Goal: Task Accomplishment & Management: Use online tool/utility

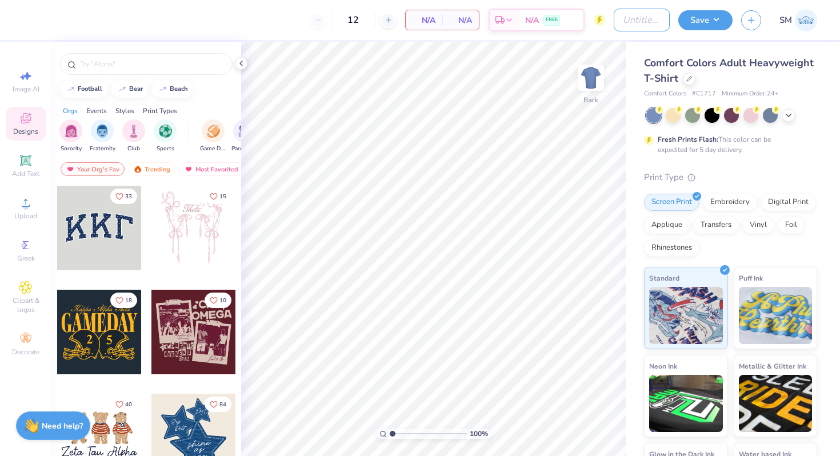
click at [647, 14] on input "Design Title" at bounding box center [642, 20] width 56 height 23
type input "IFC"
click at [713, 119] on div at bounding box center [712, 114] width 15 height 15
click at [240, 64] on icon at bounding box center [241, 63] width 9 height 9
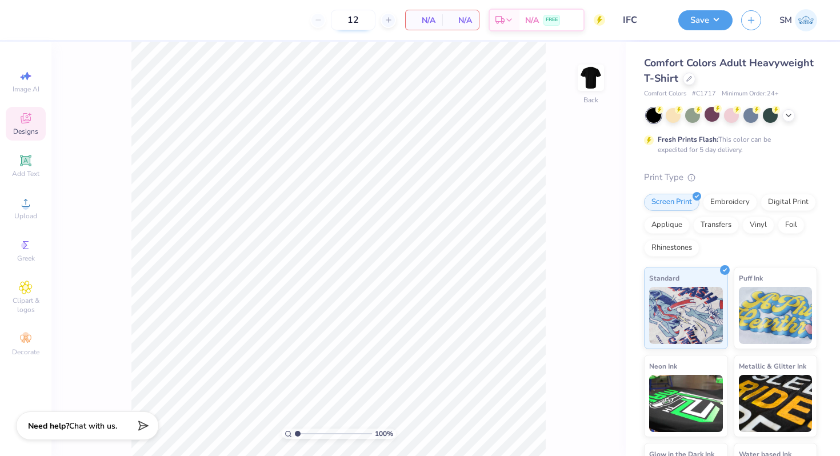
click at [360, 27] on input "12" at bounding box center [353, 20] width 45 height 21
type input "1"
type input "54"
click at [249, 30] on div "54 N/A Per Item N/A Total Est. Delivery N/A FREE" at bounding box center [318, 20] width 574 height 40
click at [26, 206] on circle at bounding box center [25, 207] width 6 height 6
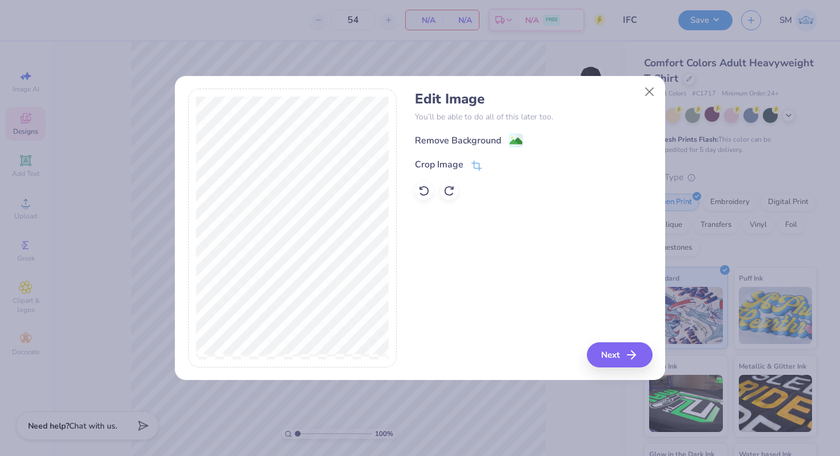
click at [524, 142] on div "Remove Background" at bounding box center [533, 140] width 237 height 14
click at [514, 143] on image at bounding box center [516, 142] width 13 height 13
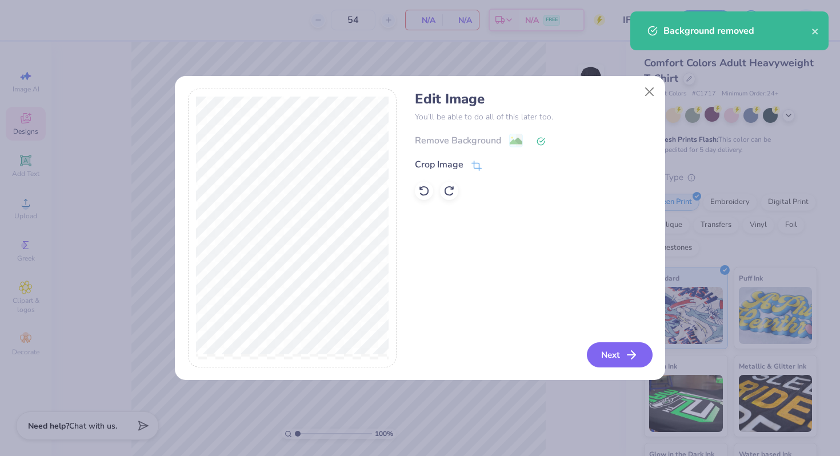
click at [618, 354] on button "Next" at bounding box center [620, 354] width 66 height 25
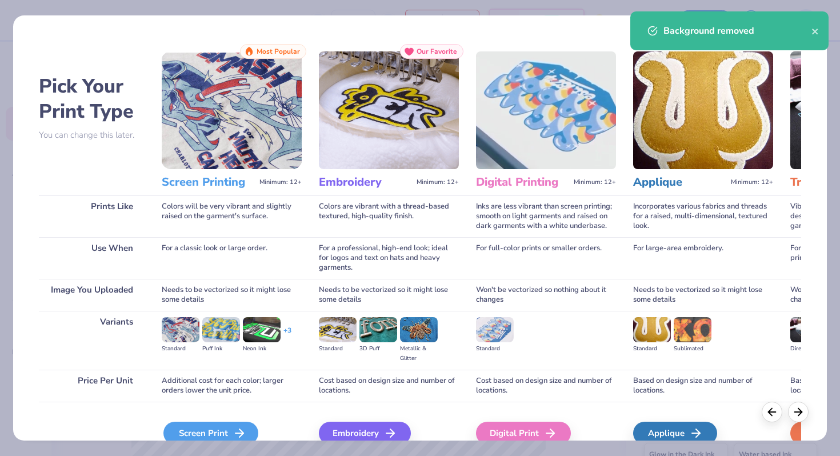
click at [203, 426] on div "Screen Print" at bounding box center [210, 433] width 95 height 23
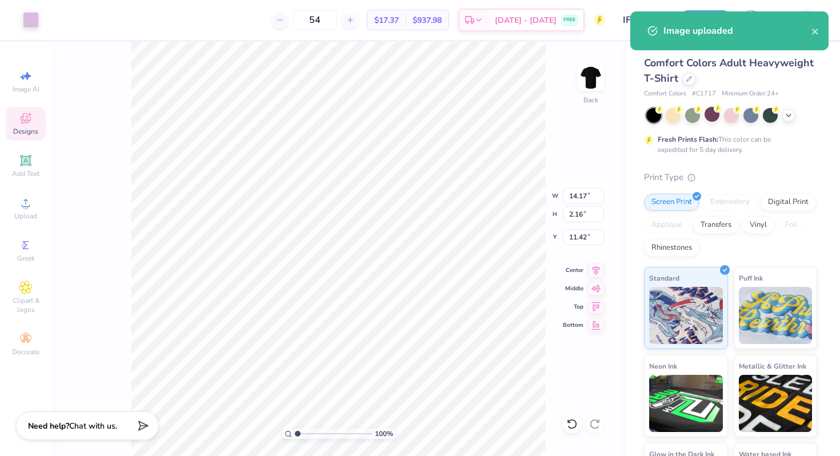
type input "8.49"
type input "1.29"
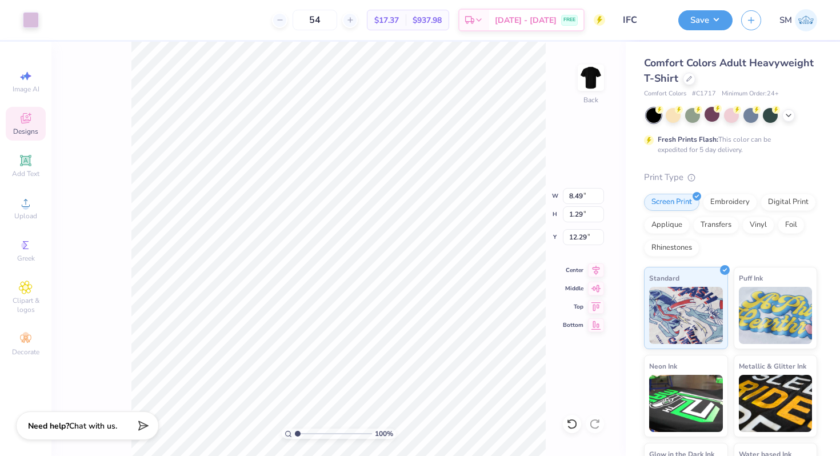
type input "3.00"
type input "6.41"
type input "0.98"
drag, startPoint x: 297, startPoint y: 433, endPoint x: 312, endPoint y: 433, distance: 14.9
click at [312, 433] on input "range" at bounding box center [333, 434] width 77 height 10
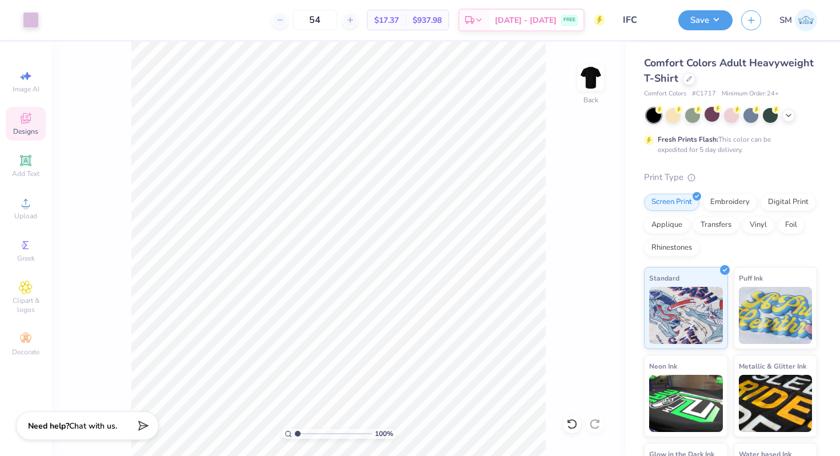
drag, startPoint x: 313, startPoint y: 434, endPoint x: 286, endPoint y: 430, distance: 27.2
type input "1"
click at [295, 430] on input "range" at bounding box center [333, 434] width 77 height 10
type input "5.50"
type input "0.84"
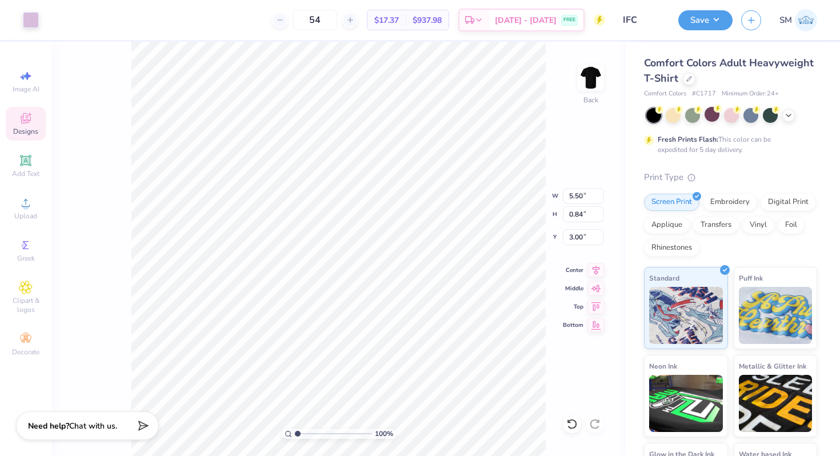
type input "5.83"
type input "0.89"
click at [581, 81] on img at bounding box center [591, 78] width 46 height 46
click at [30, 212] on span "Upload" at bounding box center [25, 216] width 23 height 9
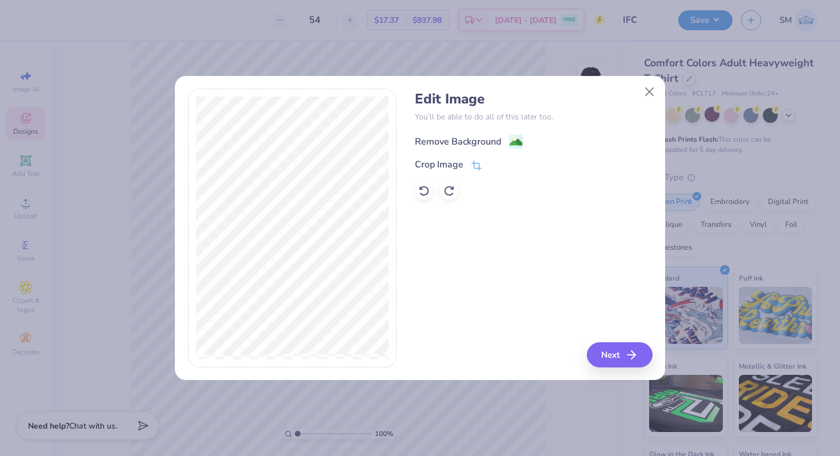
click at [517, 143] on image at bounding box center [516, 142] width 13 height 13
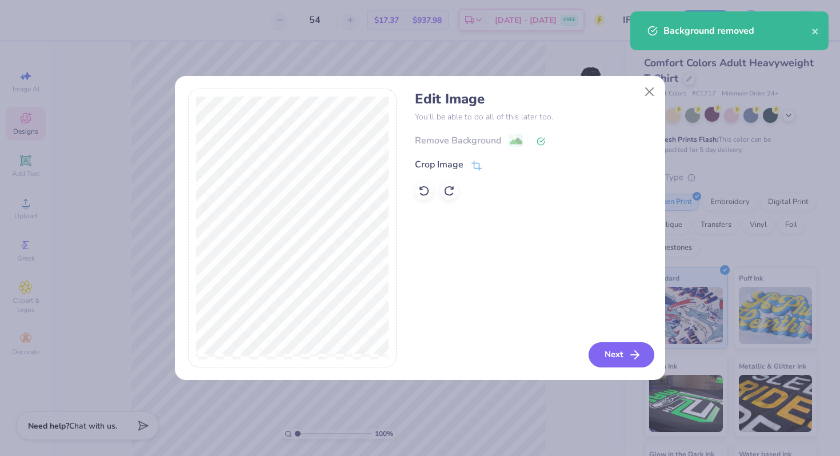
click at [596, 357] on button "Next" at bounding box center [622, 354] width 66 height 25
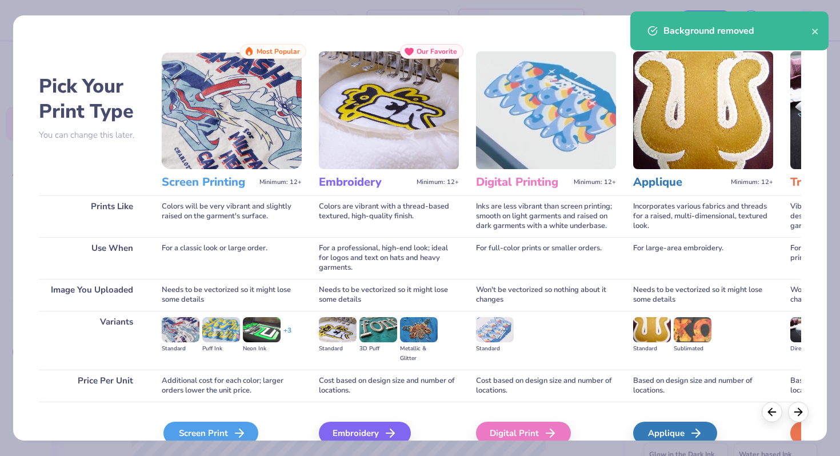
click at [223, 427] on div "Screen Print" at bounding box center [210, 433] width 95 height 23
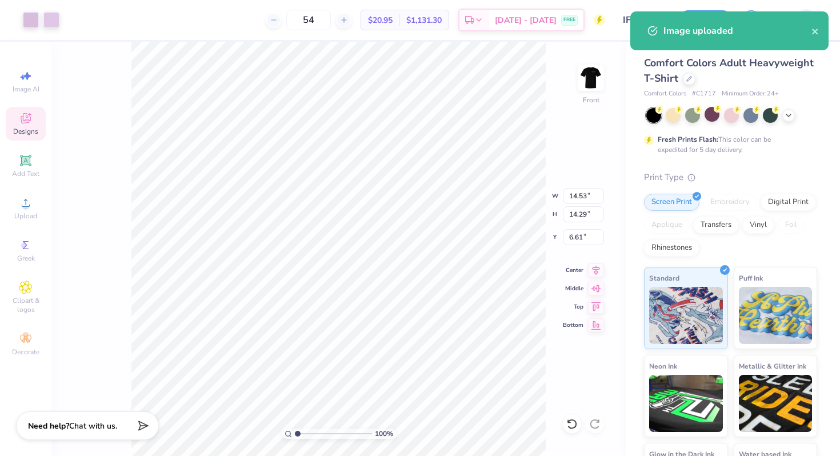
type input "12.72"
type input "12.50"
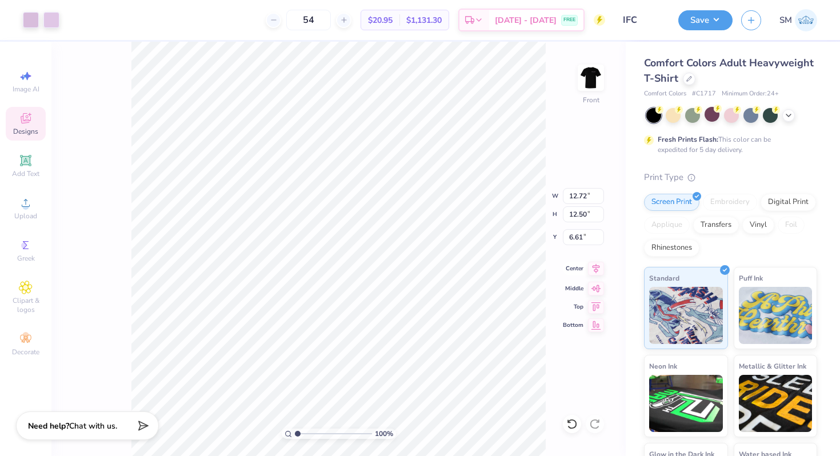
click at [597, 270] on icon at bounding box center [596, 269] width 7 height 10
type input "3.00"
click at [597, 85] on img at bounding box center [591, 78] width 46 height 46
click at [597, 85] on img at bounding box center [591, 77] width 23 height 23
click at [700, 29] on div "Save" at bounding box center [706, 20] width 54 height 20
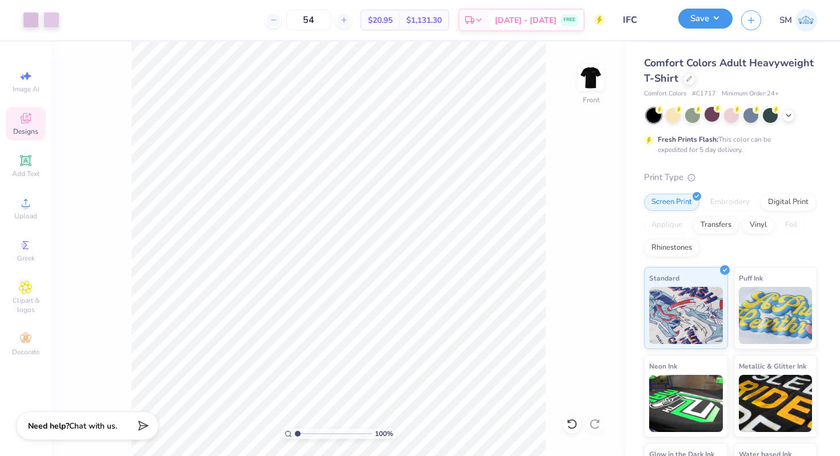
click at [704, 22] on button "Save" at bounding box center [706, 19] width 54 height 20
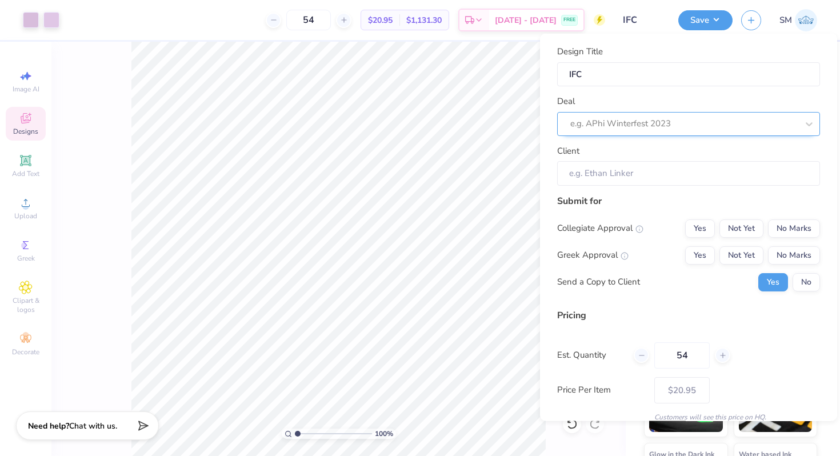
click at [701, 127] on div at bounding box center [685, 123] width 228 height 15
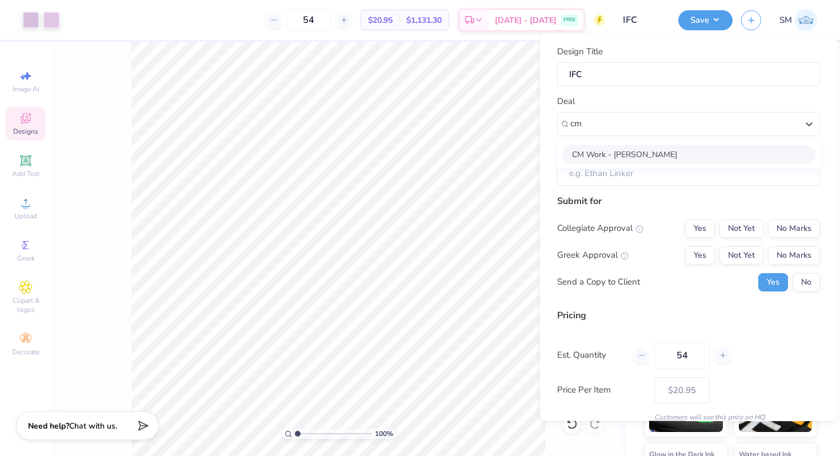
click at [665, 154] on div "CM Work - [PERSON_NAME]" at bounding box center [689, 154] width 254 height 19
type input "cm"
type input "Campus Manager"
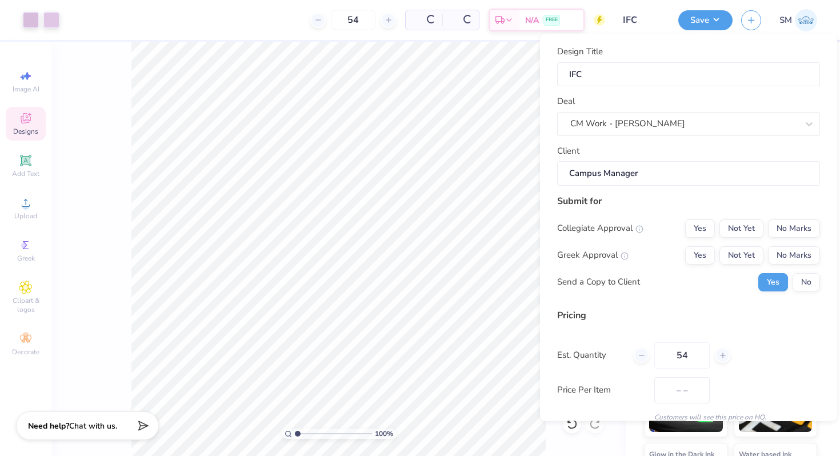
type input "$20.95"
click at [800, 230] on button "No Marks" at bounding box center [794, 228] width 52 height 18
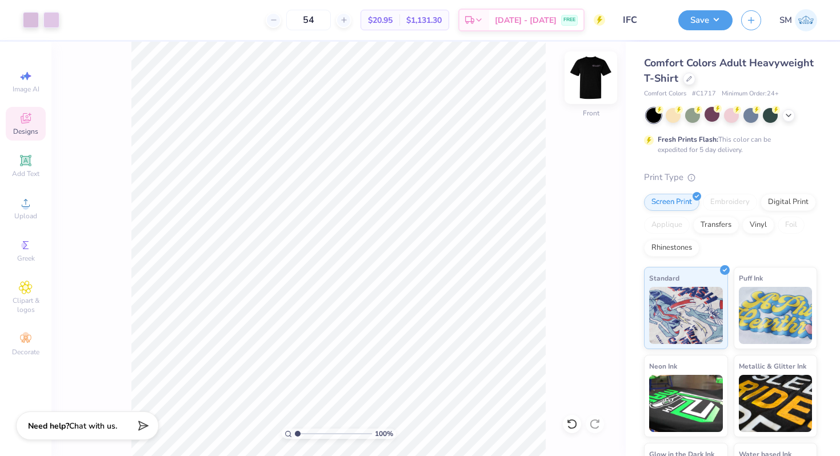
click at [588, 90] on img at bounding box center [591, 78] width 46 height 46
type input "1"
drag, startPoint x: 298, startPoint y: 433, endPoint x: 249, endPoint y: 419, distance: 51.2
click at [295, 429] on input "range" at bounding box center [333, 434] width 77 height 10
click at [709, 20] on button "Save" at bounding box center [706, 19] width 54 height 20
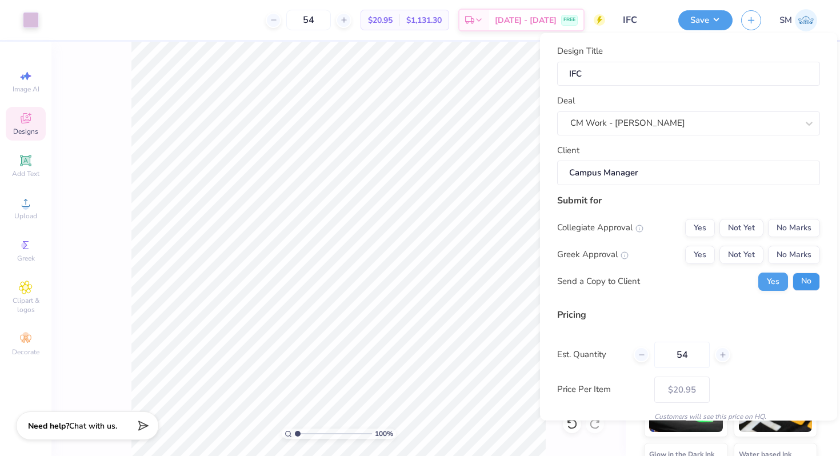
click at [800, 279] on button "No" at bounding box center [806, 281] width 27 height 18
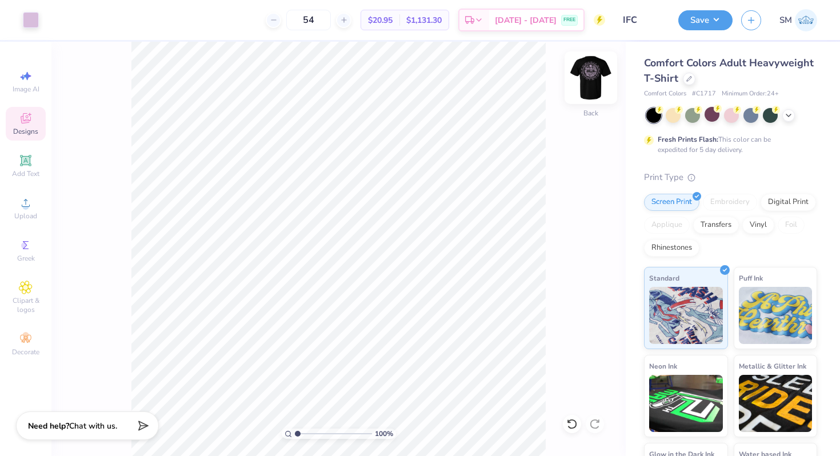
click at [601, 75] on img at bounding box center [591, 78] width 46 height 46
click at [707, 11] on button "Save" at bounding box center [706, 19] width 54 height 20
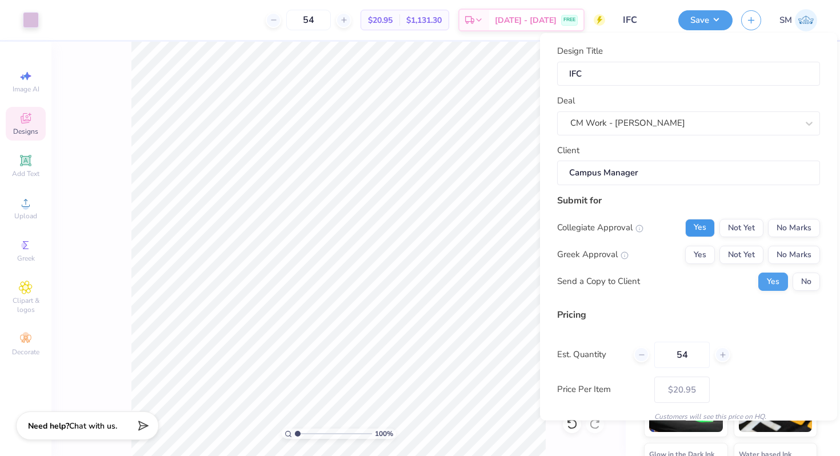
click at [699, 225] on button "Yes" at bounding box center [700, 227] width 30 height 18
click at [697, 262] on button "Yes" at bounding box center [700, 254] width 30 height 18
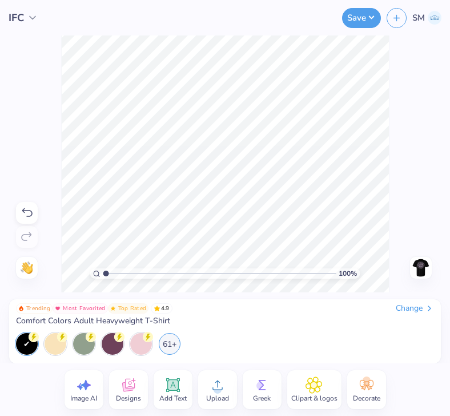
click at [217, 390] on circle at bounding box center [218, 389] width 8 height 8
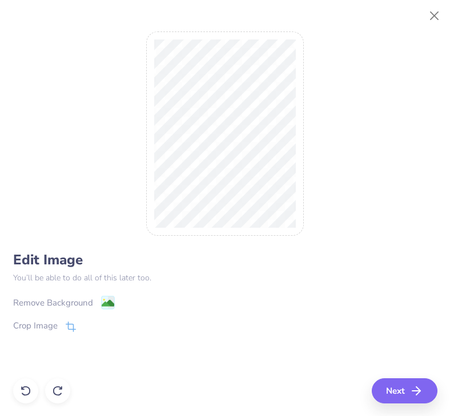
click at [107, 302] on image at bounding box center [107, 303] width 13 height 13
click at [27, 389] on icon at bounding box center [25, 390] width 11 height 11
click at [399, 393] on button "Next" at bounding box center [407, 390] width 66 height 25
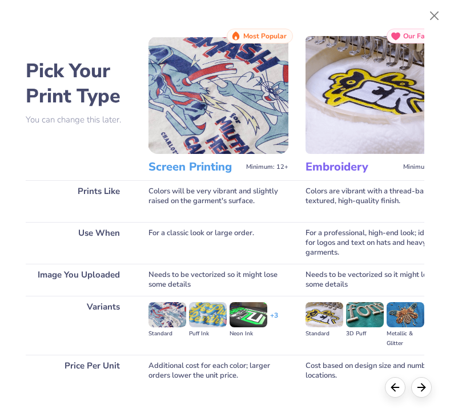
scroll to position [66, 0]
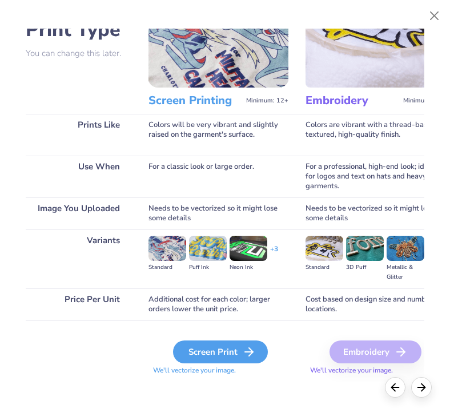
click at [229, 348] on div "Screen Print" at bounding box center [220, 351] width 95 height 23
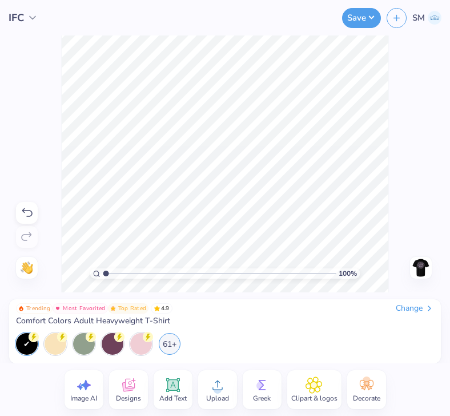
click at [418, 261] on img at bounding box center [421, 267] width 18 height 18
click at [209, 385] on icon at bounding box center [217, 384] width 17 height 17
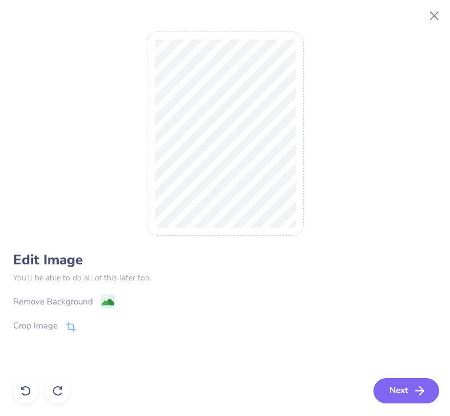
click at [406, 393] on button "Next" at bounding box center [407, 390] width 66 height 25
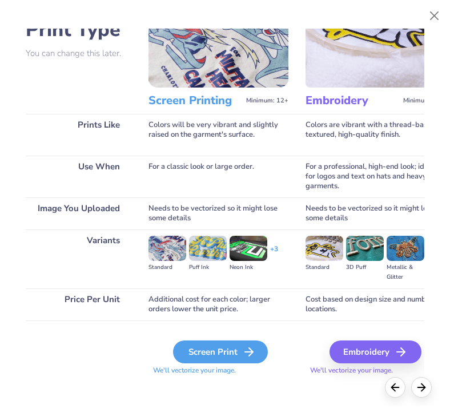
click at [212, 356] on div "Screen Print" at bounding box center [220, 351] width 95 height 23
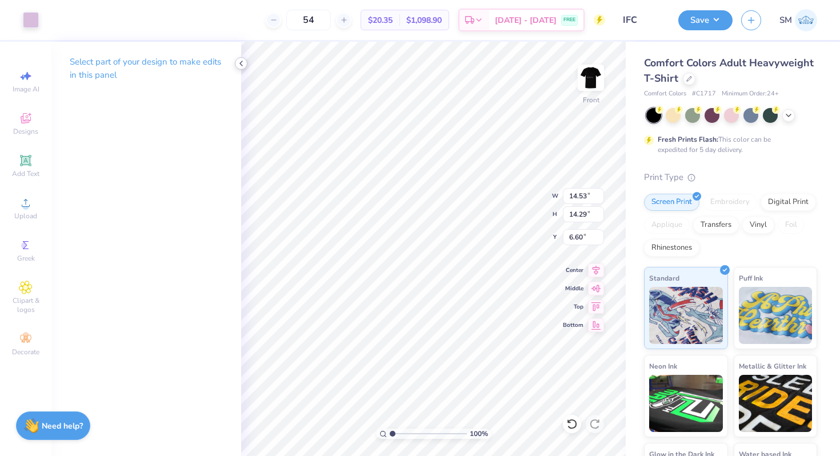
click at [243, 63] on icon at bounding box center [241, 63] width 9 height 9
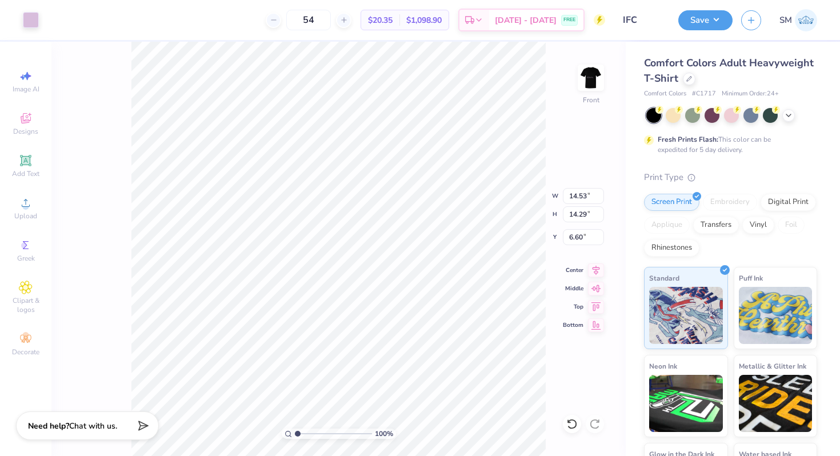
type input "12.64"
type input "12.44"
click at [593, 271] on icon at bounding box center [596, 269] width 16 height 14
type input "3.00"
click at [594, 269] on icon at bounding box center [596, 269] width 16 height 14
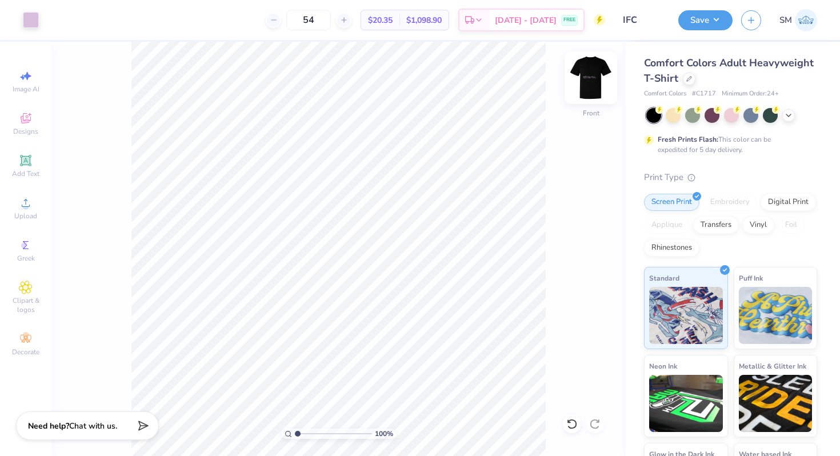
click at [592, 85] on img at bounding box center [591, 78] width 46 height 46
type input "5.41"
type input "0.84"
type input "3.00"
type input "6.17"
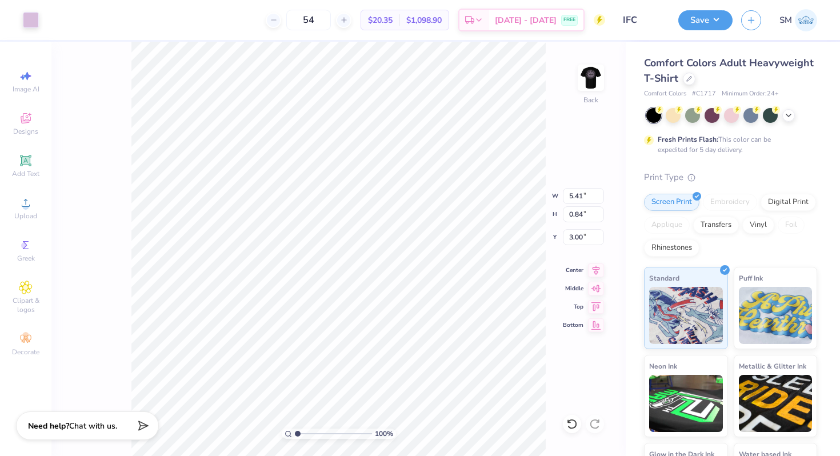
type input "0.96"
drag, startPoint x: 297, startPoint y: 430, endPoint x: 307, endPoint y: 430, distance: 10.3
click at [306, 430] on input "range" at bounding box center [333, 434] width 77 height 10
drag, startPoint x: 305, startPoint y: 432, endPoint x: 283, endPoint y: 430, distance: 21.8
type input "1"
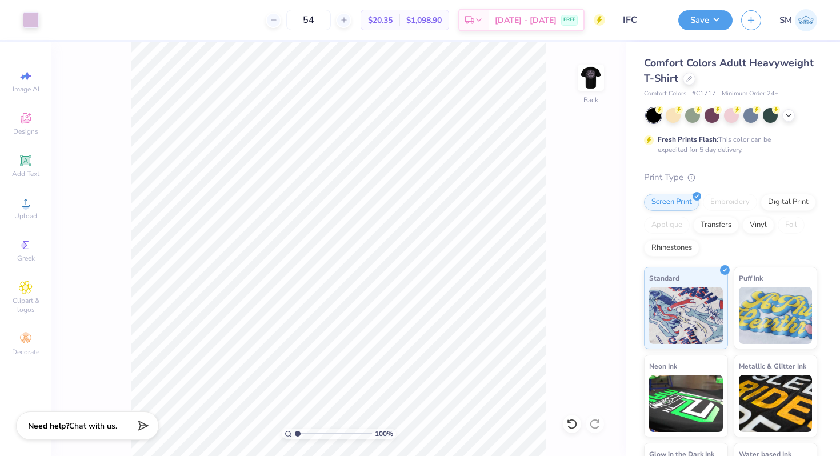
click at [295, 430] on input "range" at bounding box center [333, 434] width 77 height 10
click at [705, 14] on button "Save" at bounding box center [706, 19] width 54 height 20
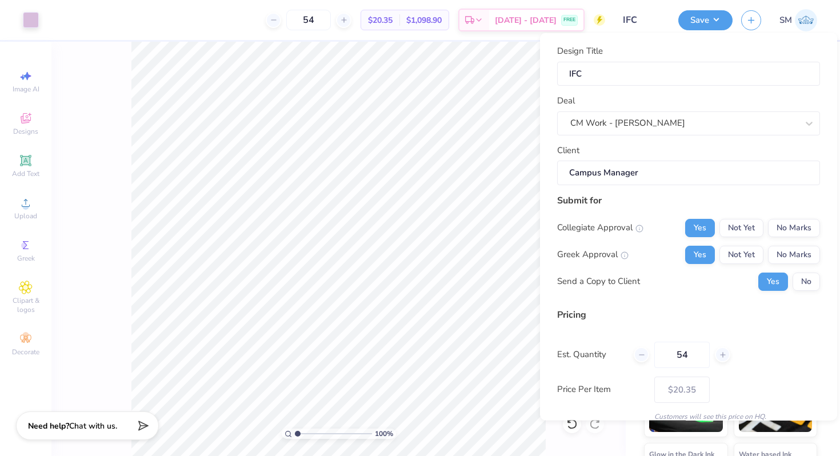
scroll to position [48, 0]
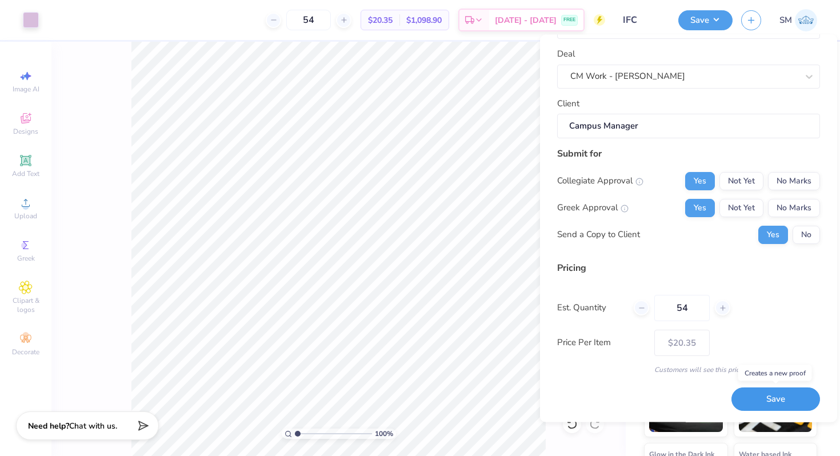
click at [773, 396] on button "Save" at bounding box center [776, 399] width 89 height 23
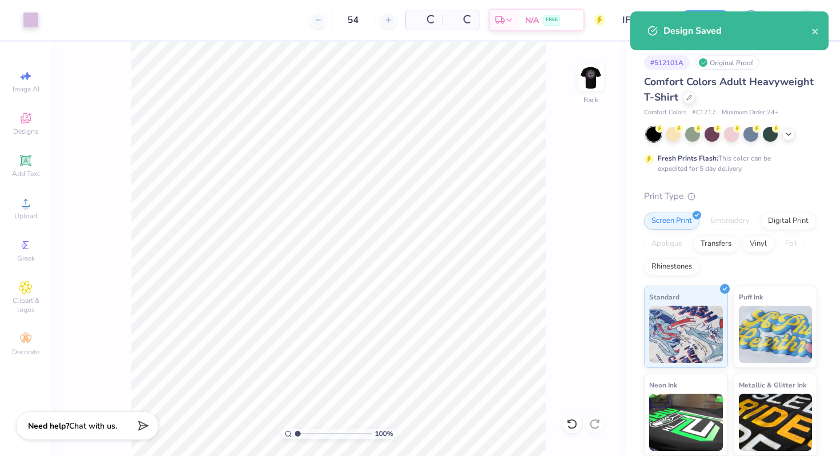
type input "$20.35"
